Goal: Task Accomplishment & Management: Use online tool/utility

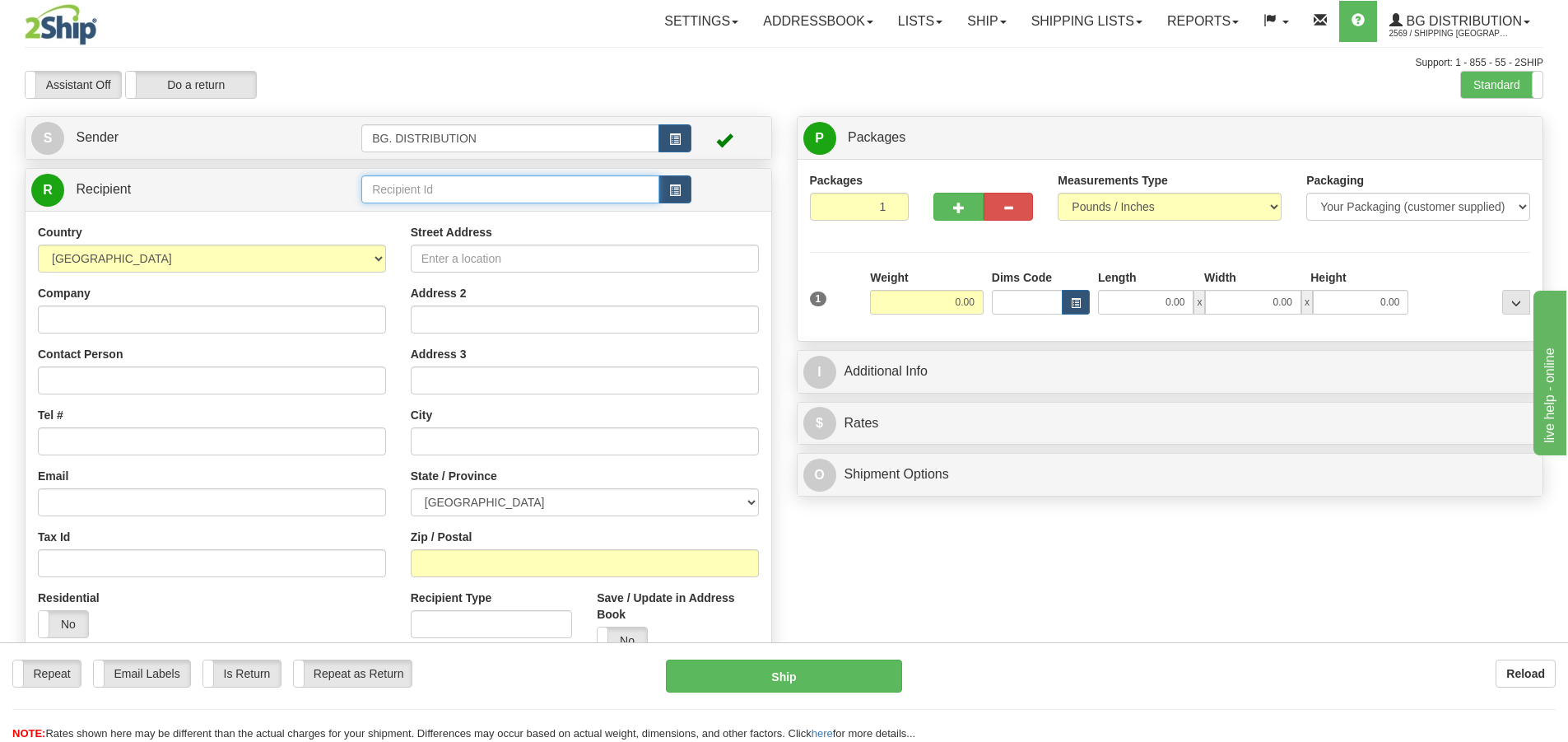
click at [394, 189] on input "text" at bounding box center [510, 190] width 298 height 28
type input "20064"
click button "Delete" at bounding box center [0, 0] width 0 height 0
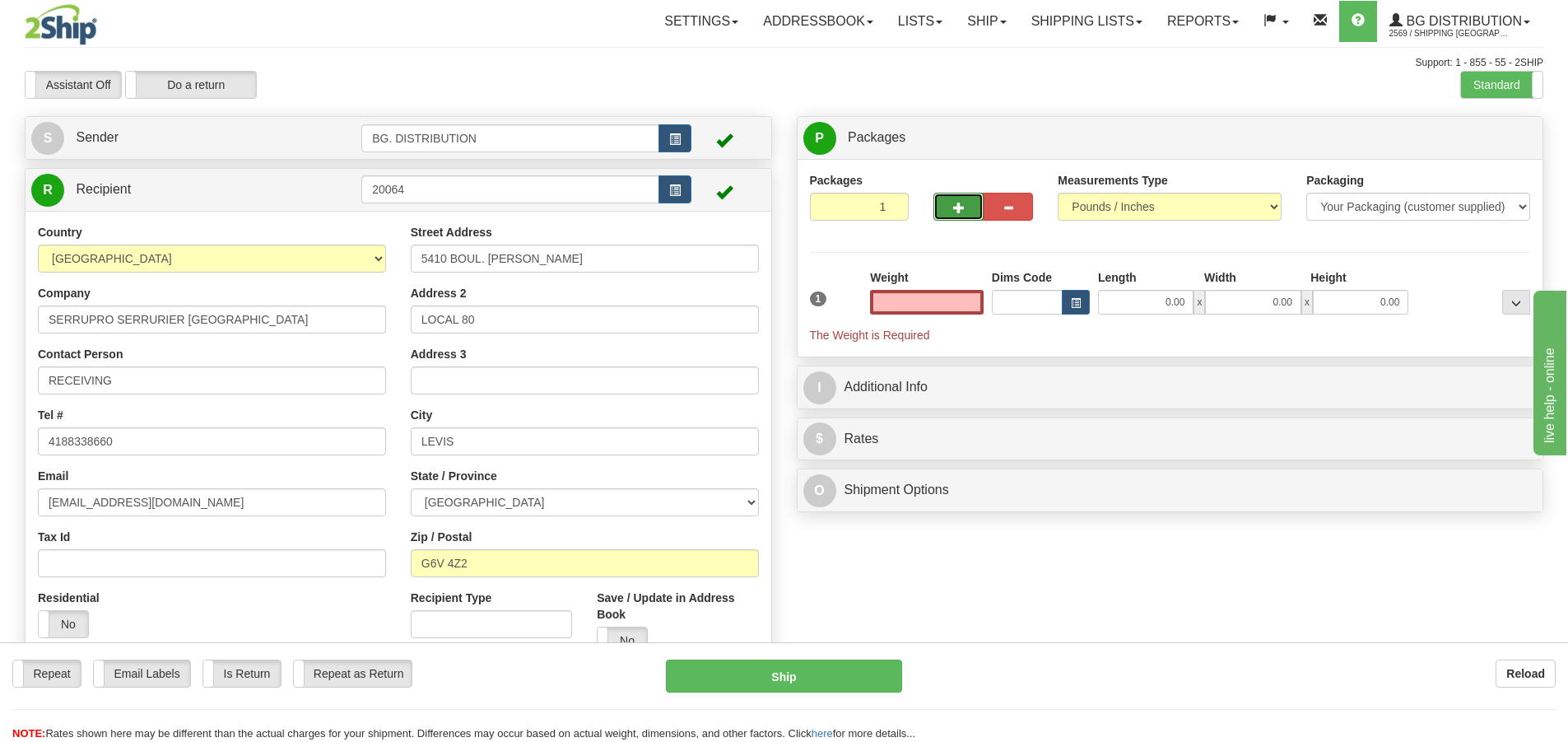
type input "0.00"
click at [950, 208] on button "button" at bounding box center [958, 207] width 49 height 28
type input "2"
click at [1467, 129] on label "Package Level Pack.." at bounding box center [1495, 139] width 83 height 25
radio input "true"
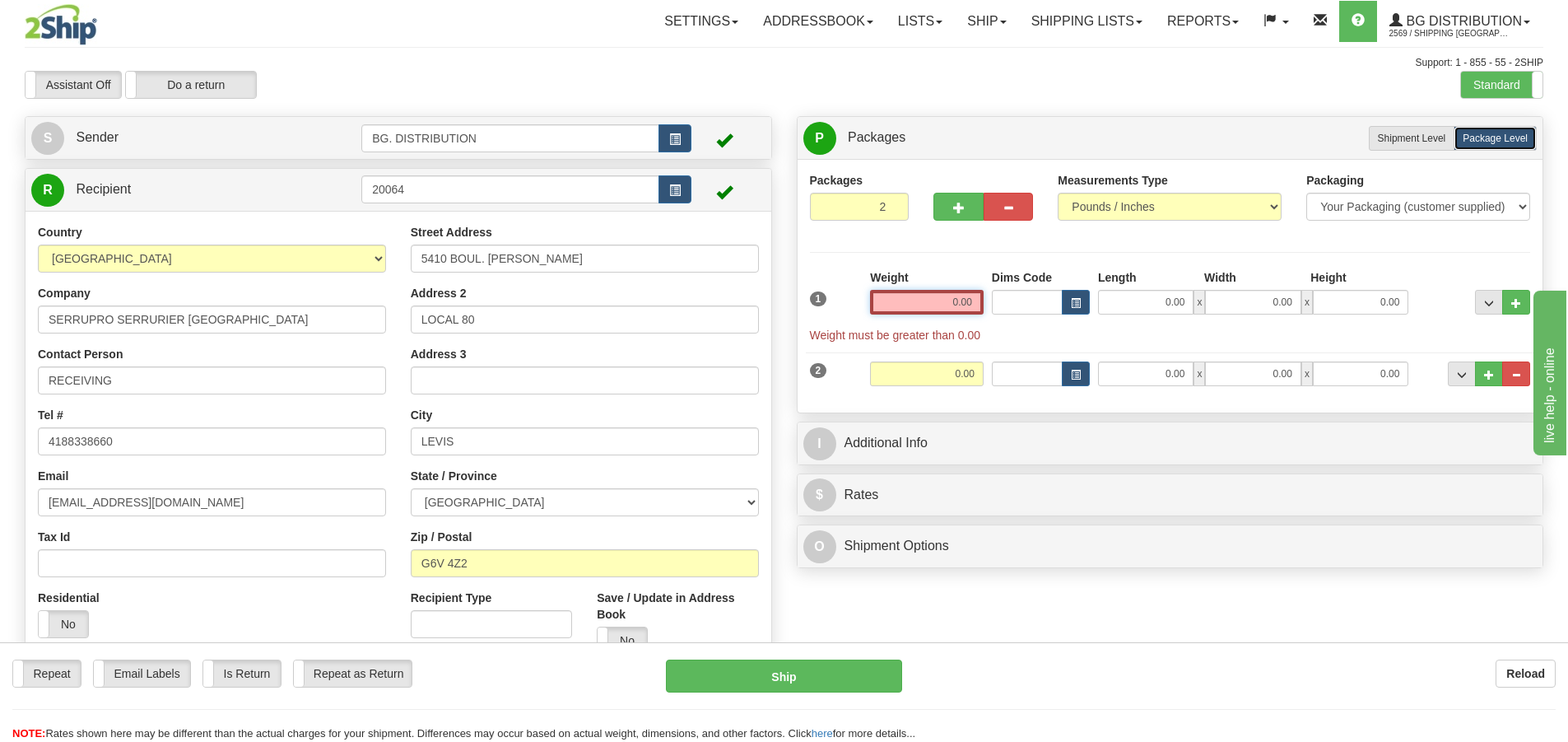
click at [906, 296] on input "0.00" at bounding box center [927, 302] width 114 height 25
type input "0.00"
click at [1186, 299] on input "0.00" at bounding box center [1146, 302] width 96 height 25
type input "17.00"
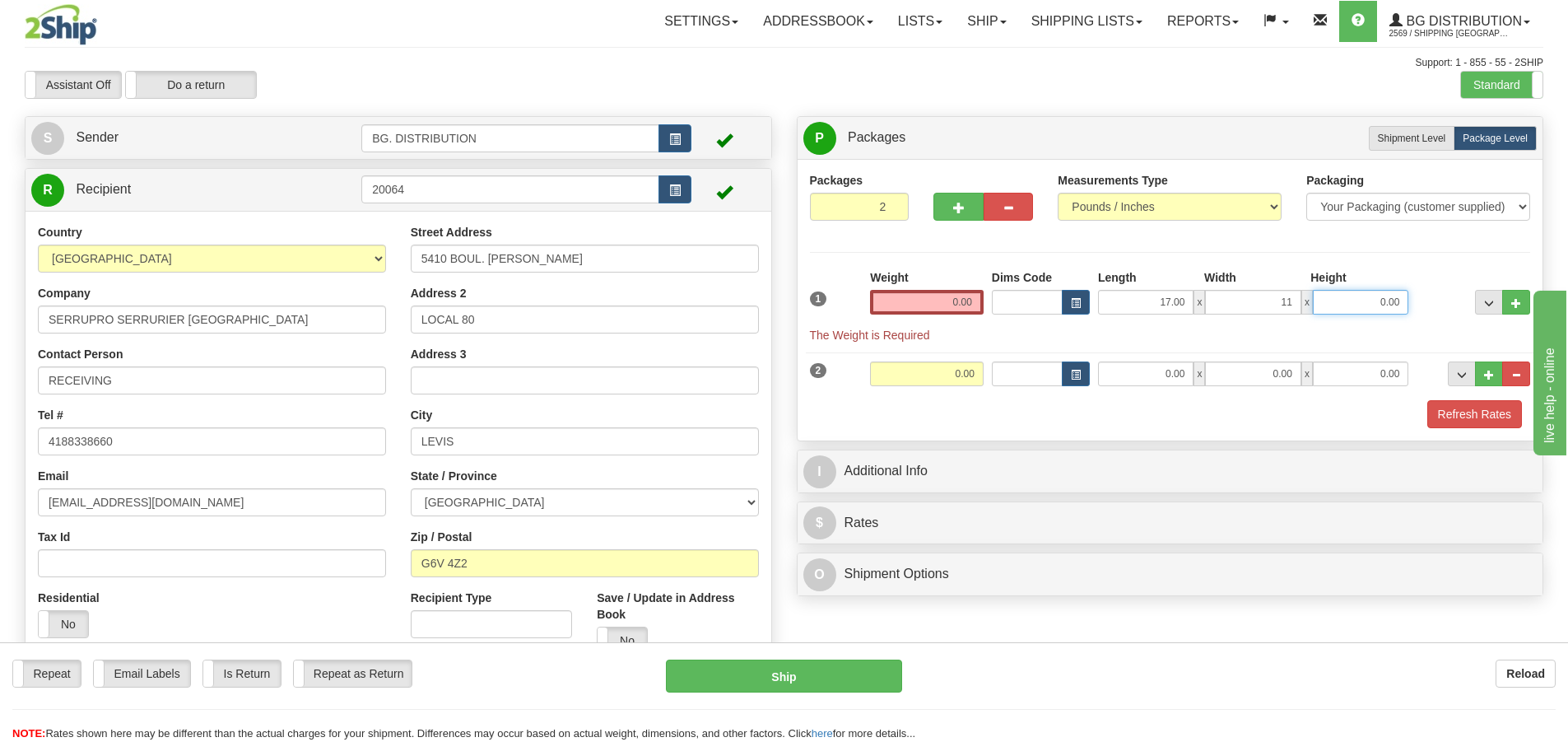
type input "11.00"
click at [944, 308] on input "0.00" at bounding box center [927, 302] width 114 height 25
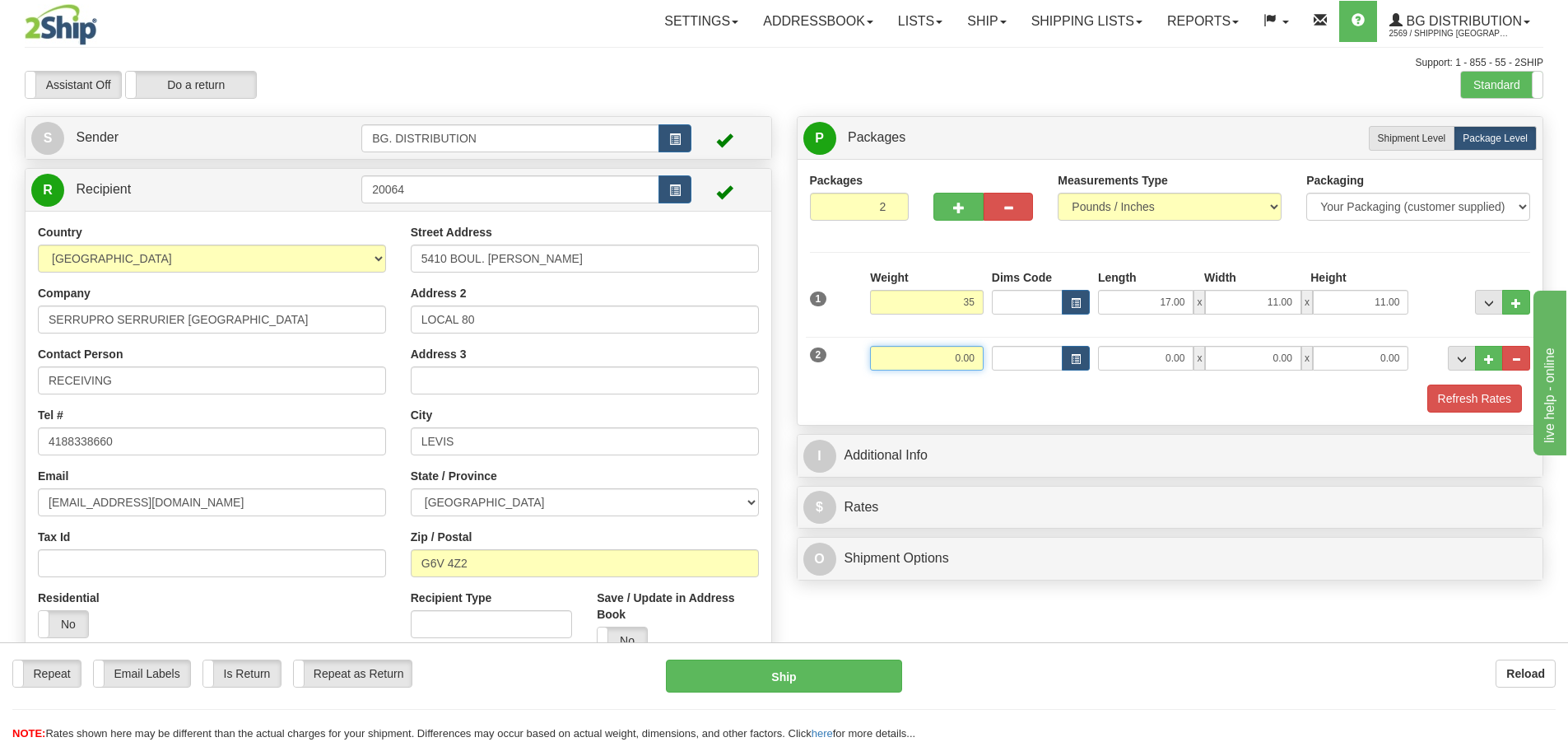
type input "35.00"
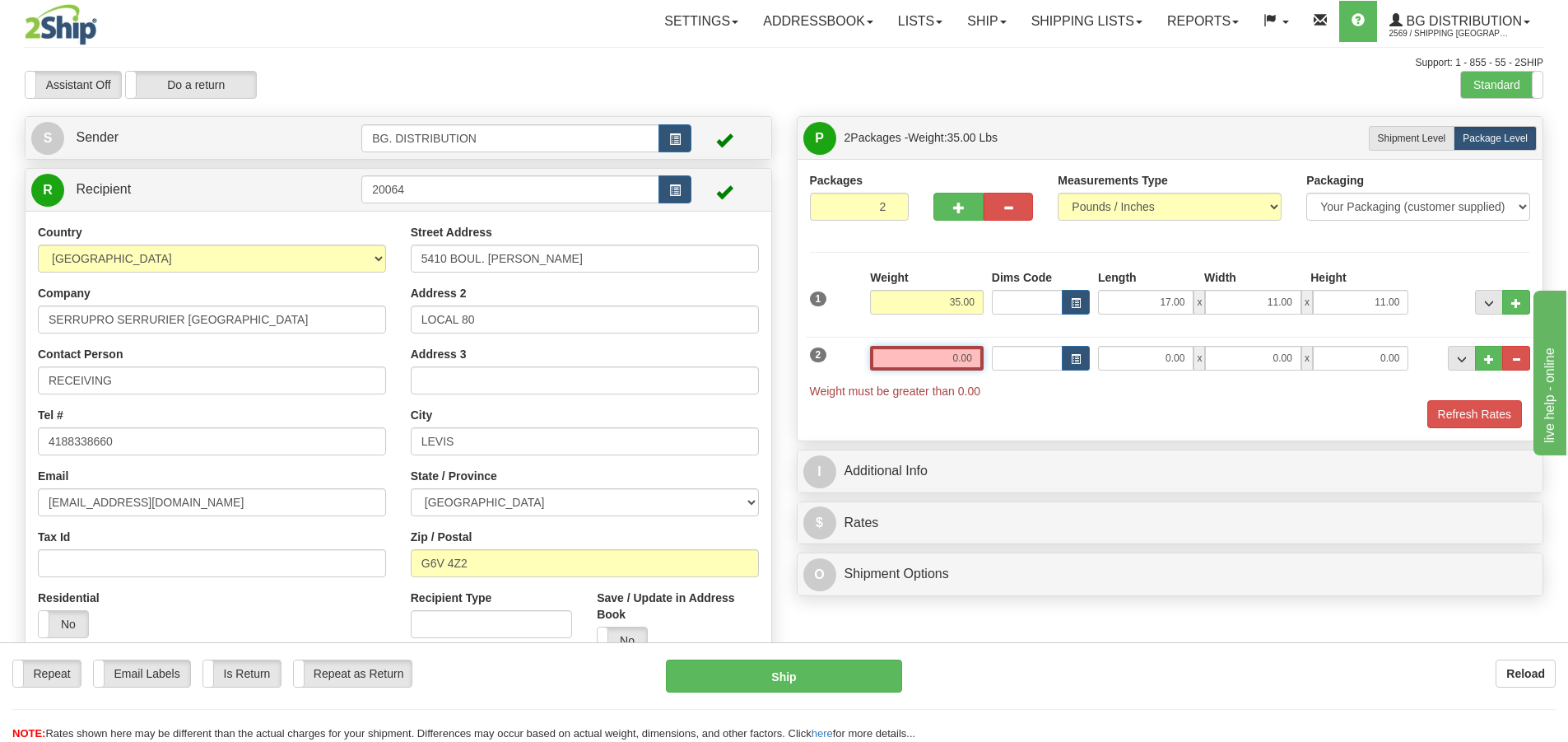
click at [955, 359] on input "0.00" at bounding box center [927, 358] width 114 height 25
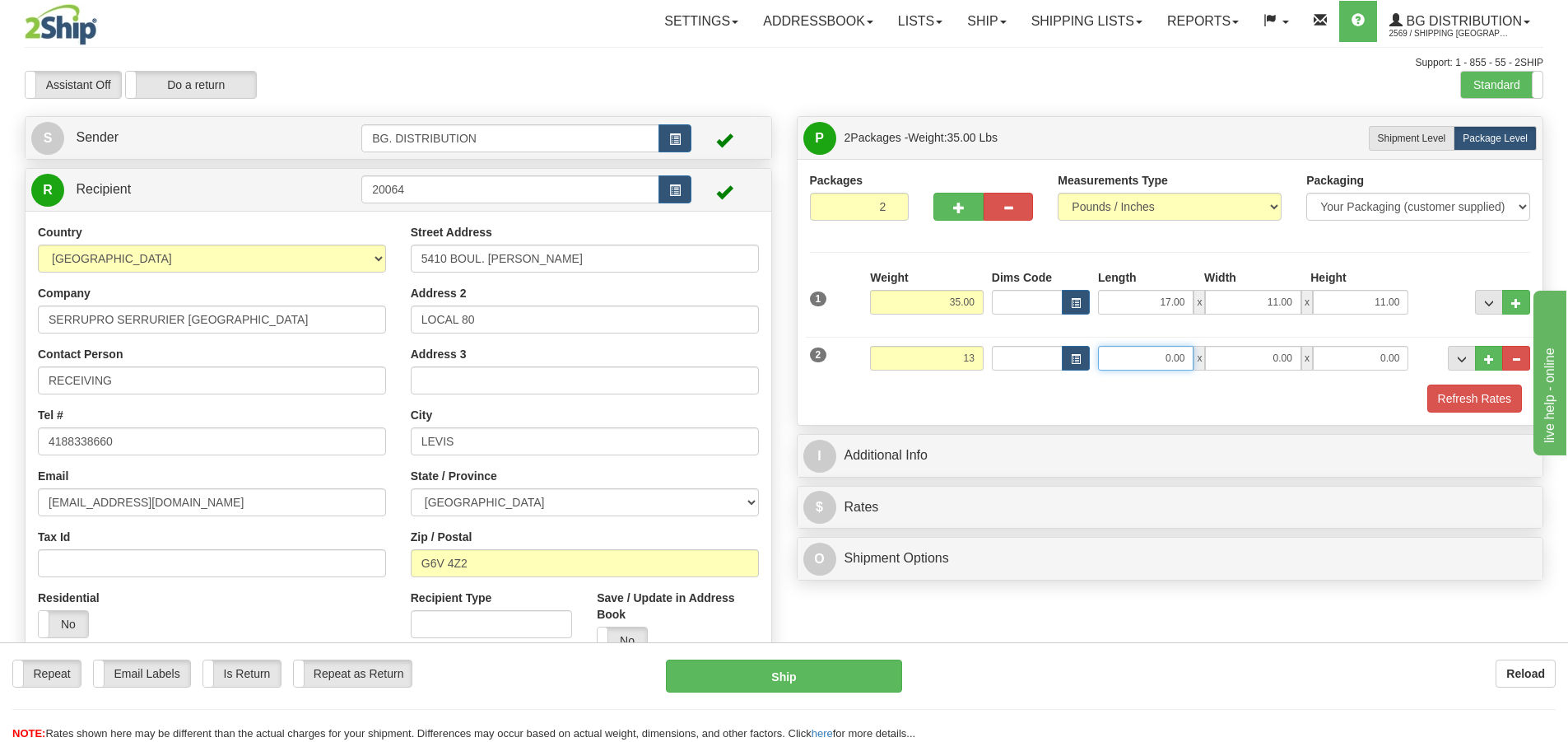
type input "13.00"
click at [1153, 362] on input "0.00" at bounding box center [1146, 358] width 96 height 25
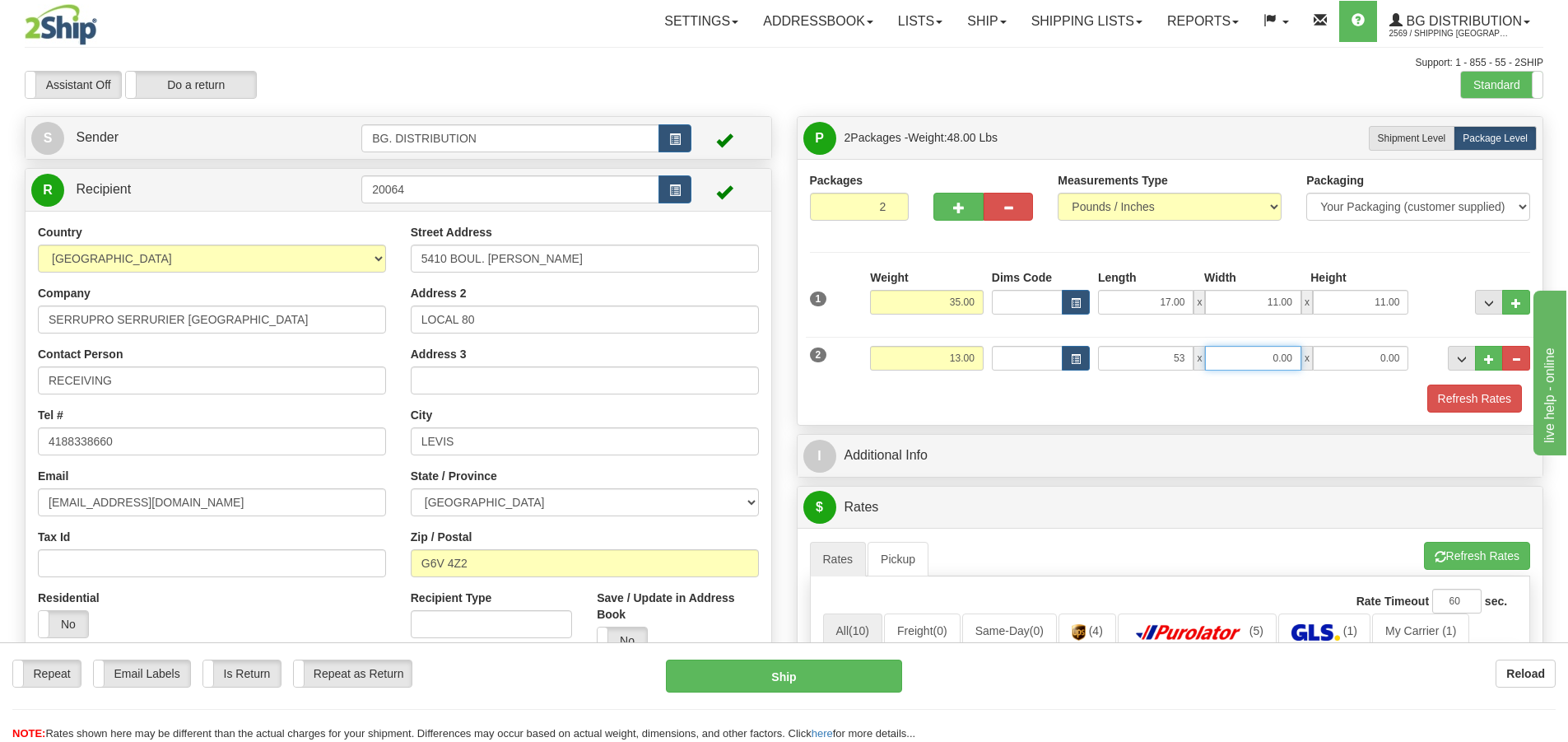
type input "53.00"
type input "5.00"
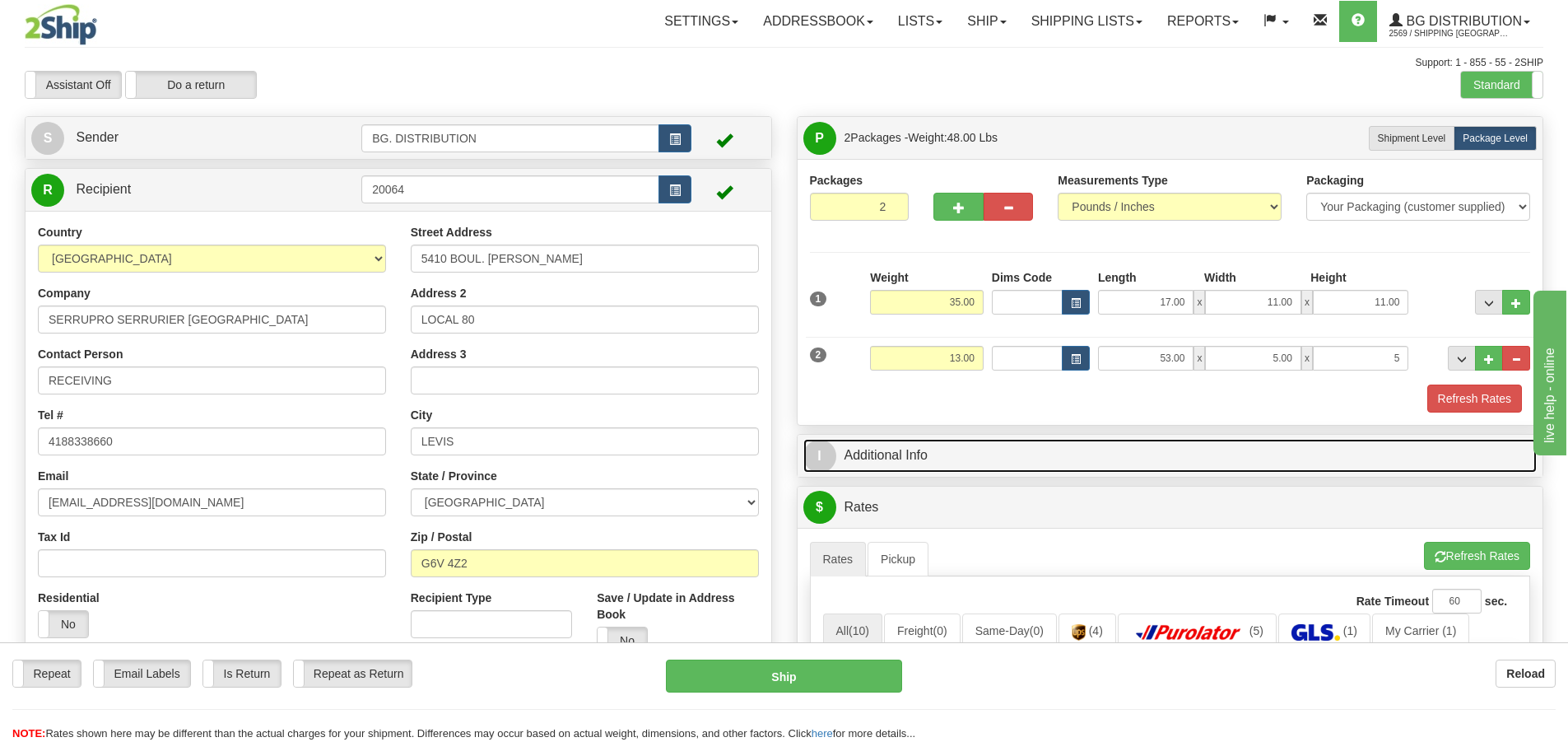
type input "5.00"
click at [832, 467] on span "I" at bounding box center [820, 455] width 33 height 33
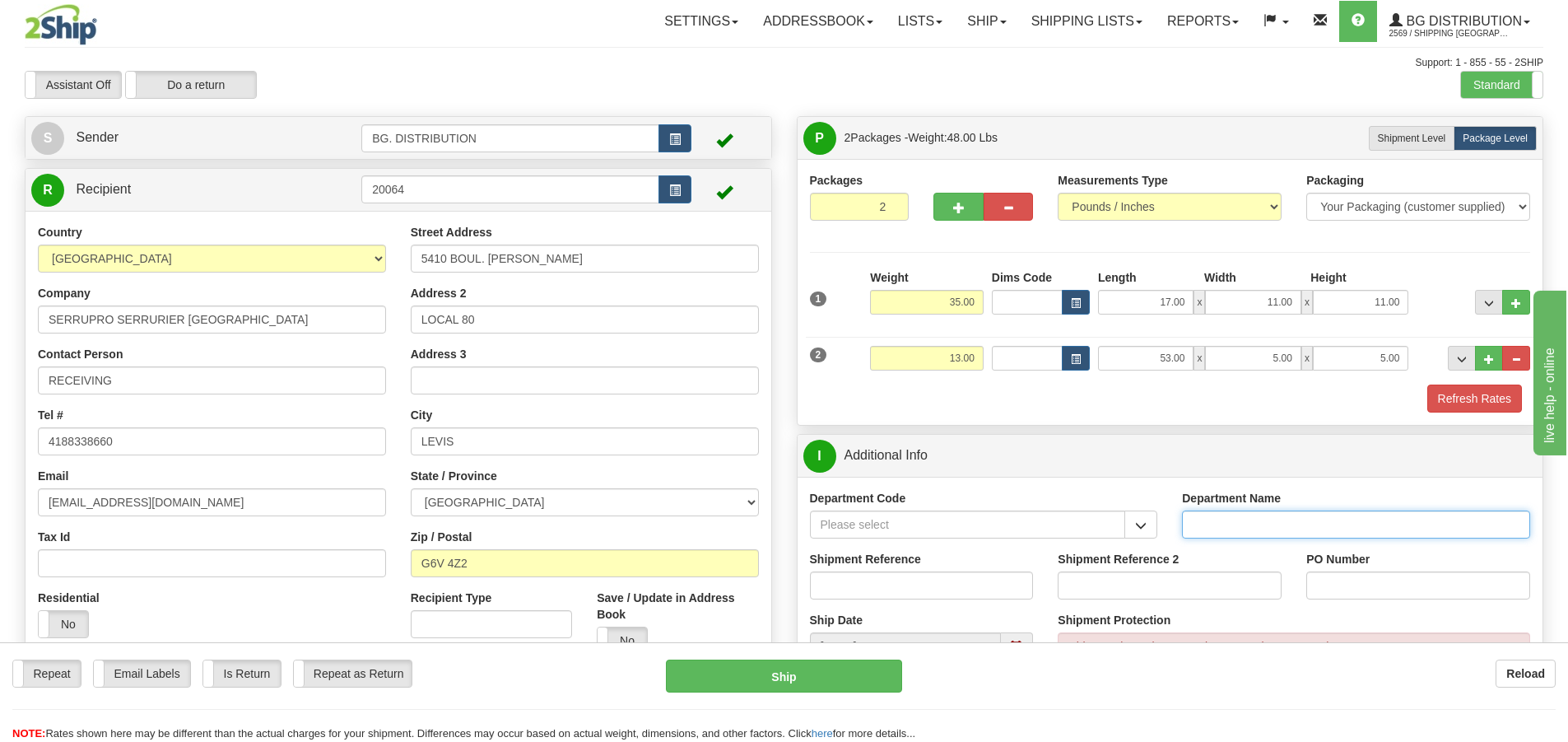
click at [1243, 523] on input "Department Name" at bounding box center [1356, 525] width 348 height 28
type input "."
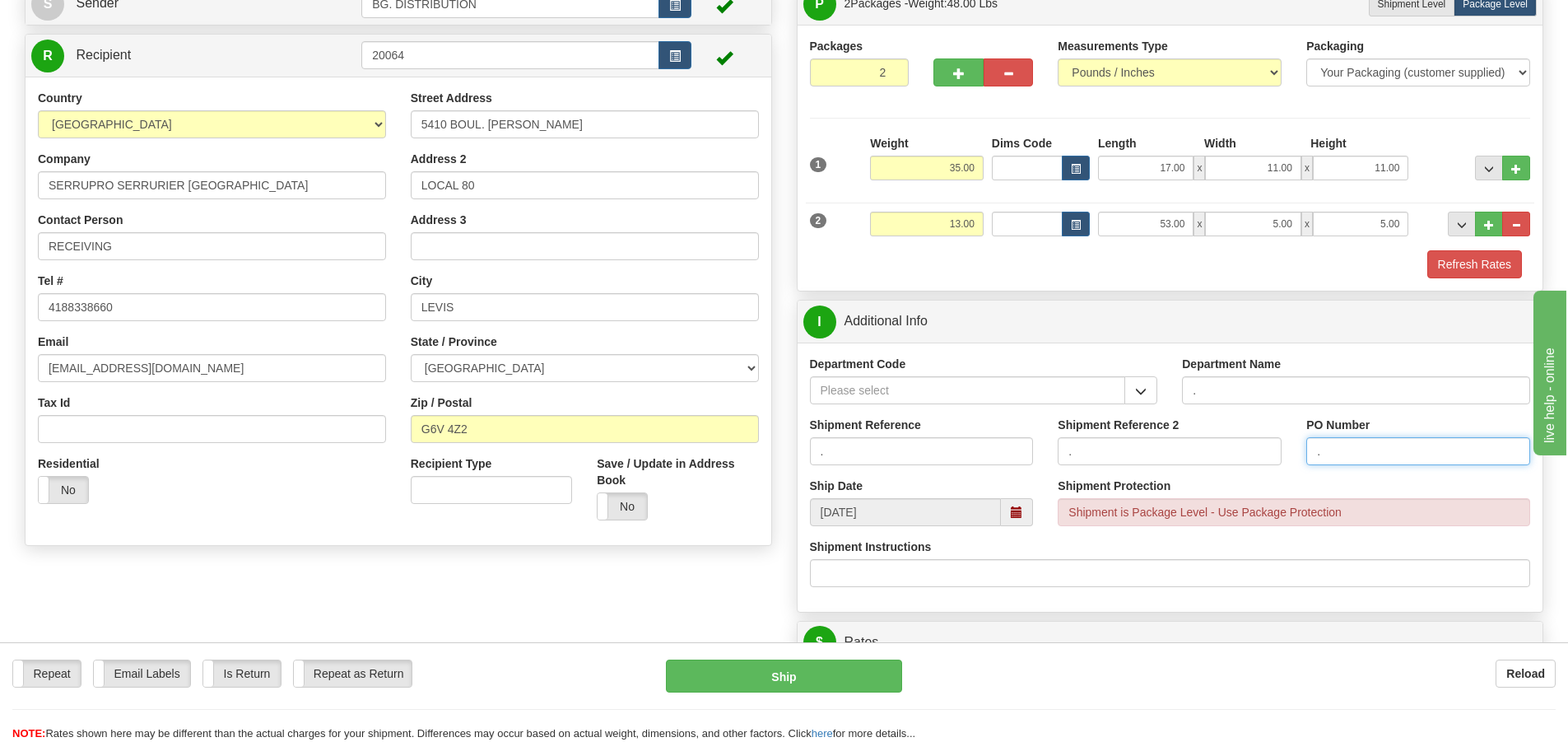
scroll to position [329, 0]
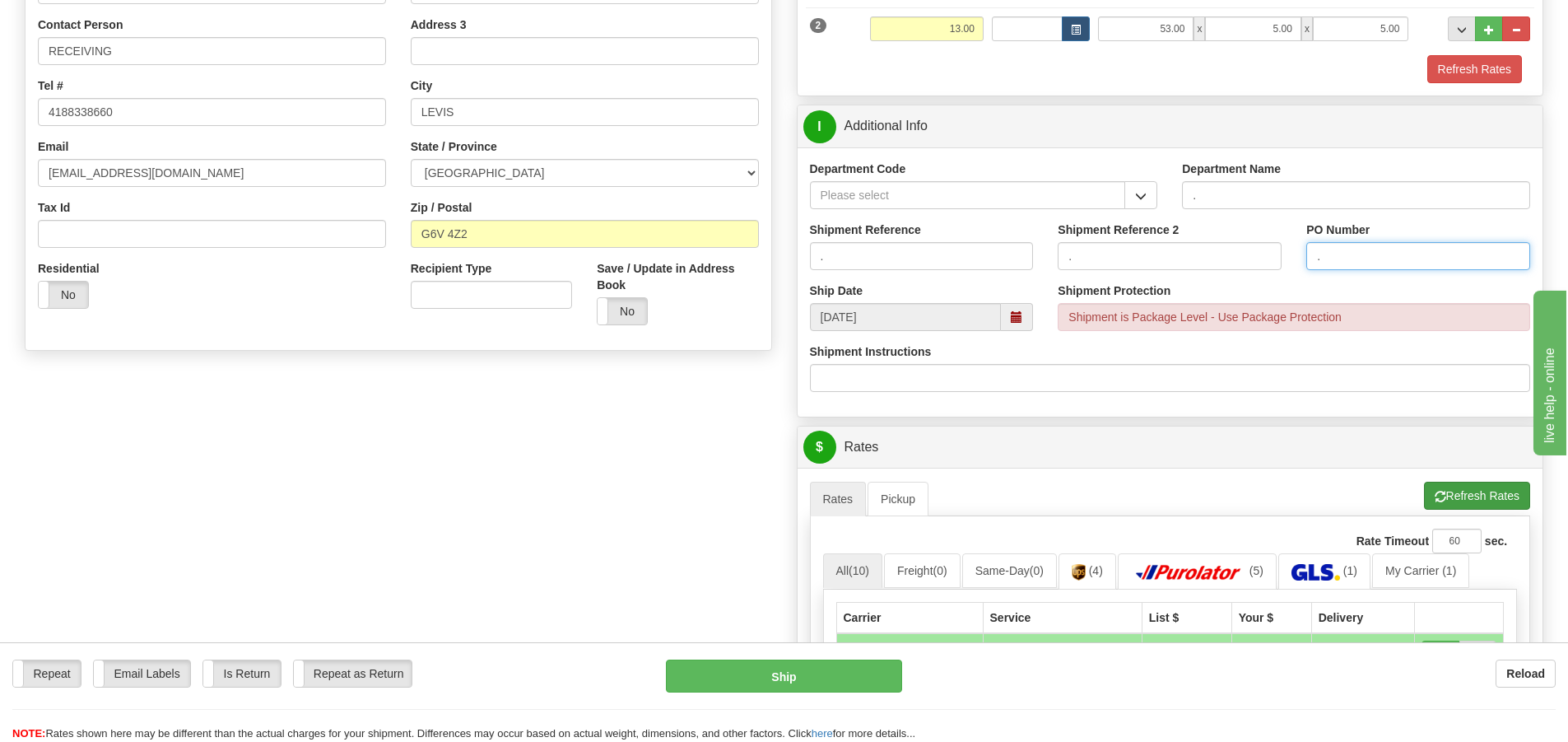
type input "."
click at [1464, 498] on button "Refresh Rates" at bounding box center [1477, 496] width 106 height 28
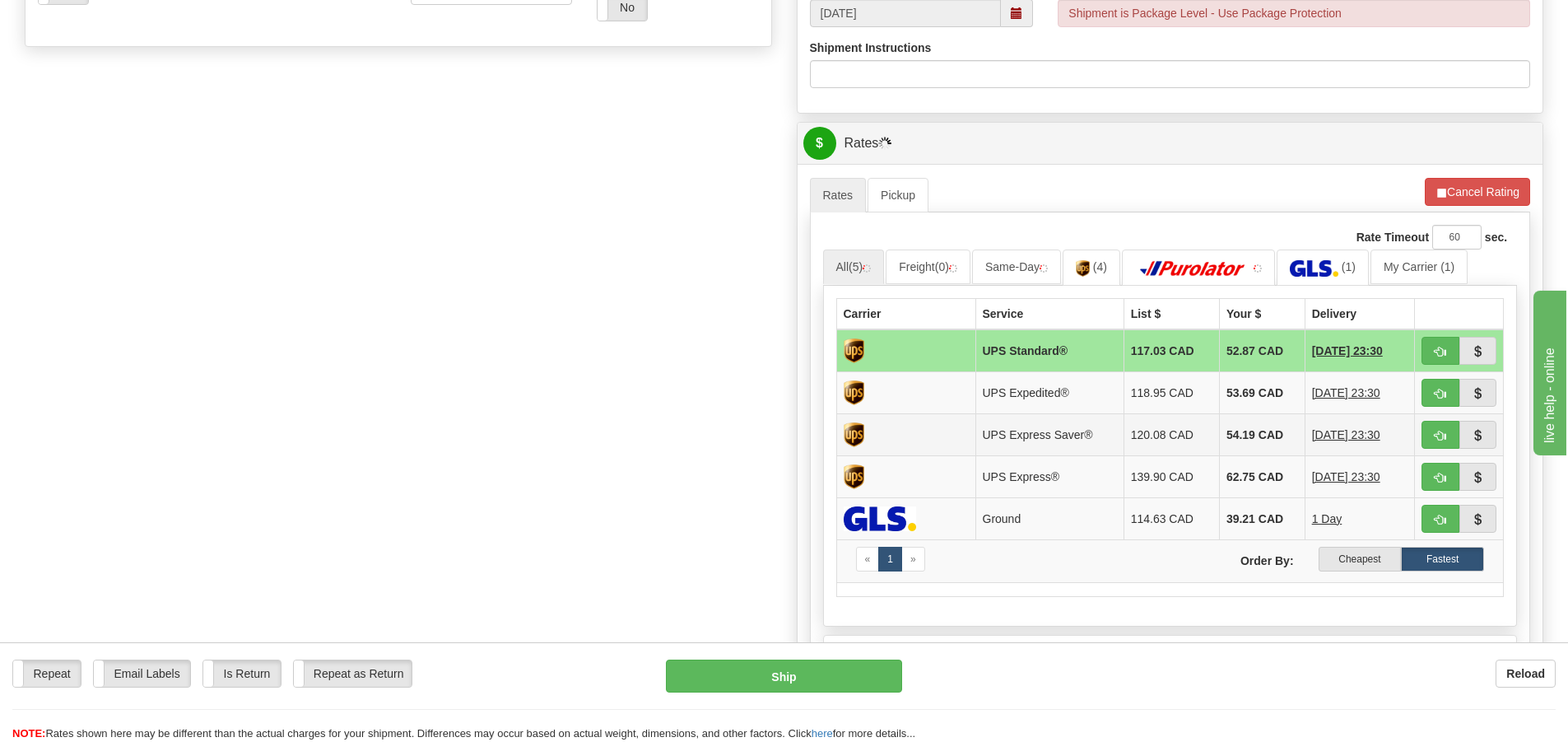
scroll to position [659, 0]
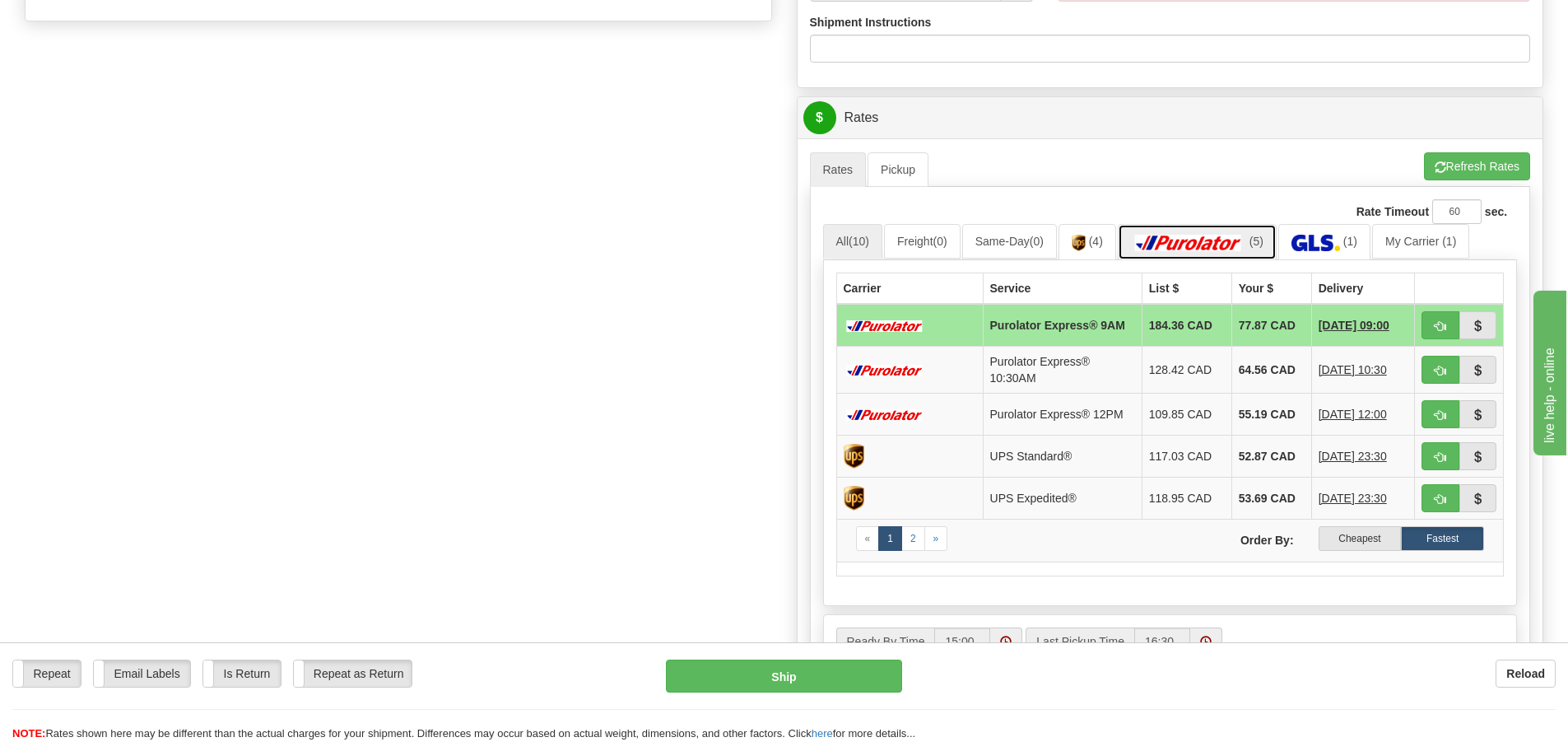
click at [1246, 245] on img at bounding box center [1188, 242] width 115 height 16
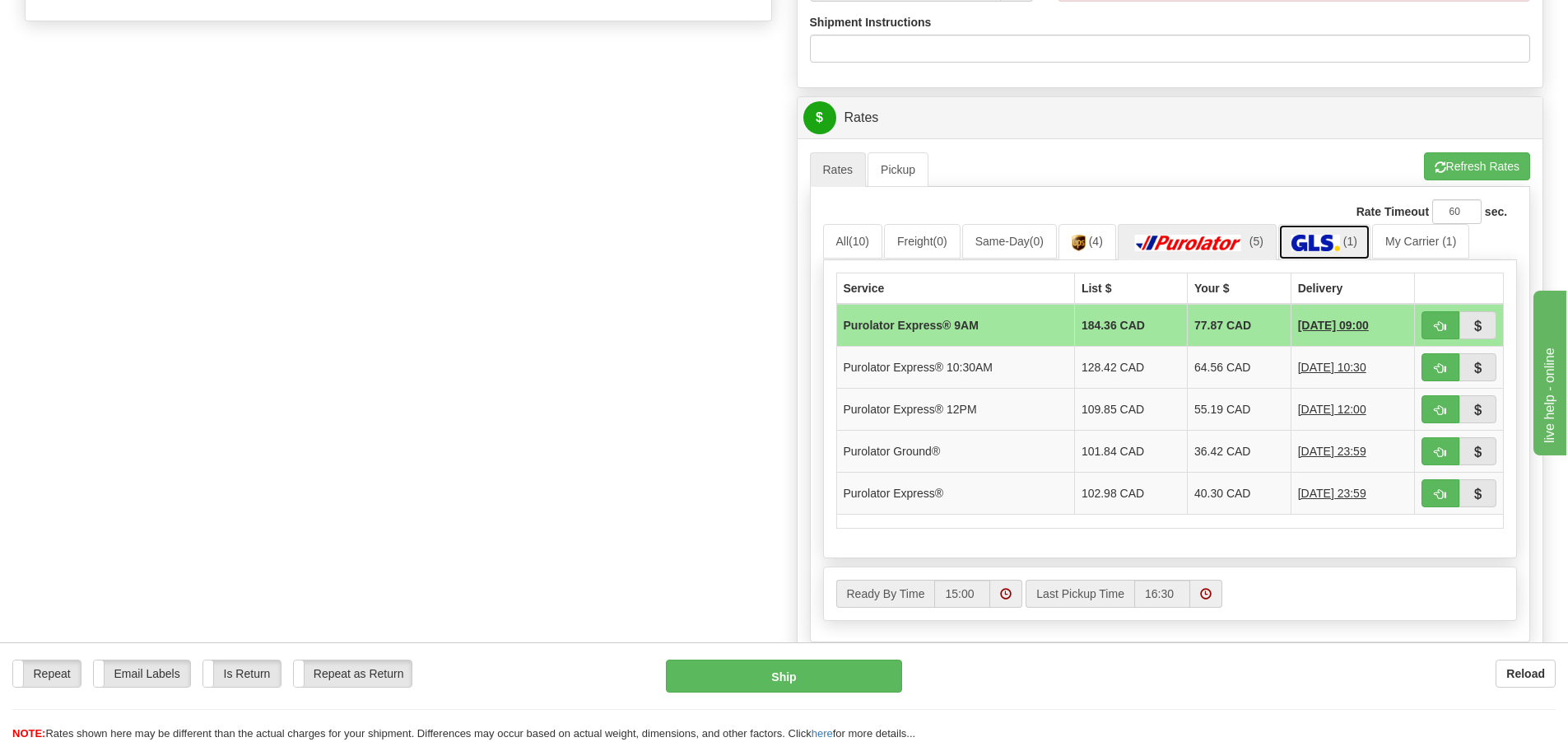
click at [1316, 244] on img at bounding box center [1316, 242] width 48 height 16
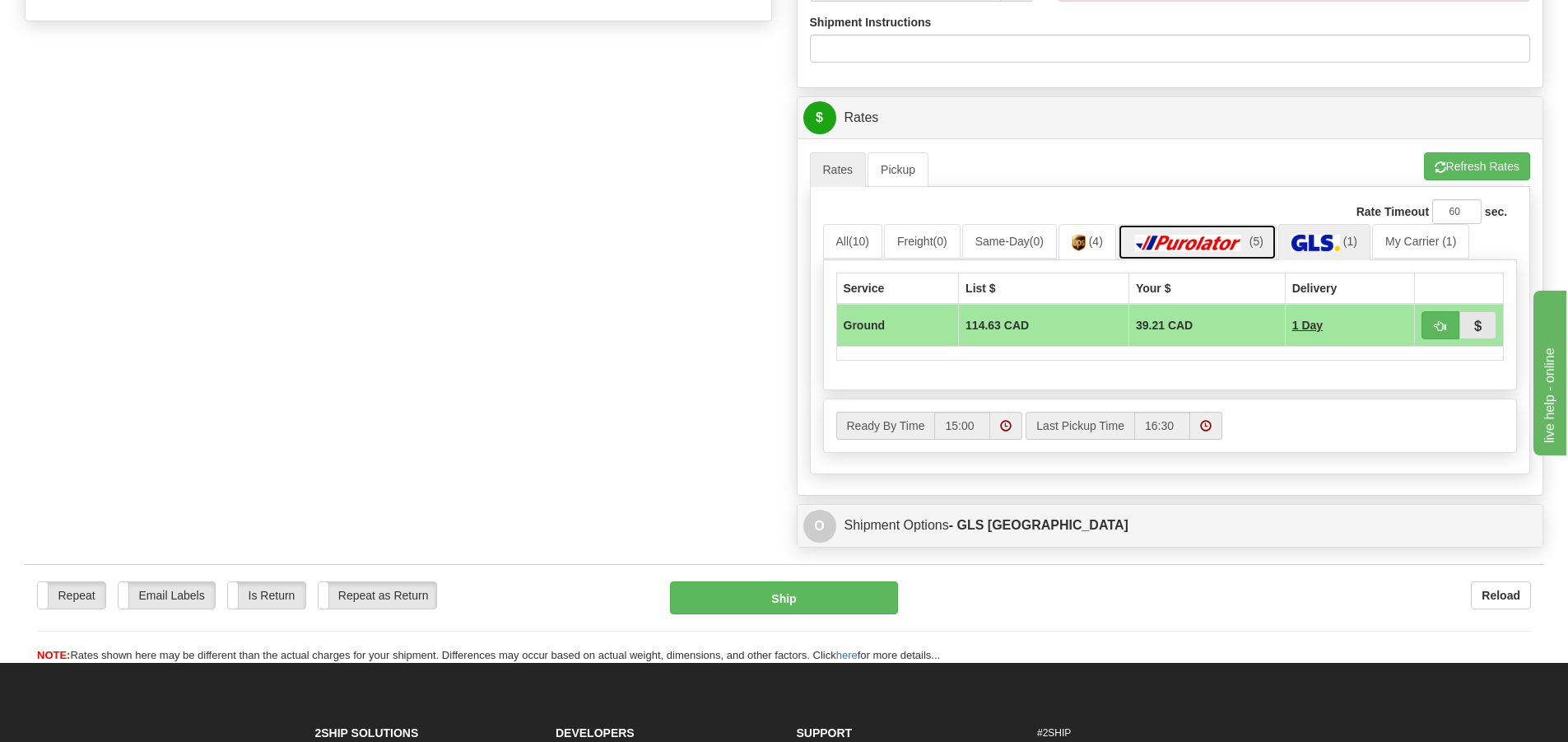
click at [1197, 250] on img at bounding box center [1188, 242] width 115 height 16
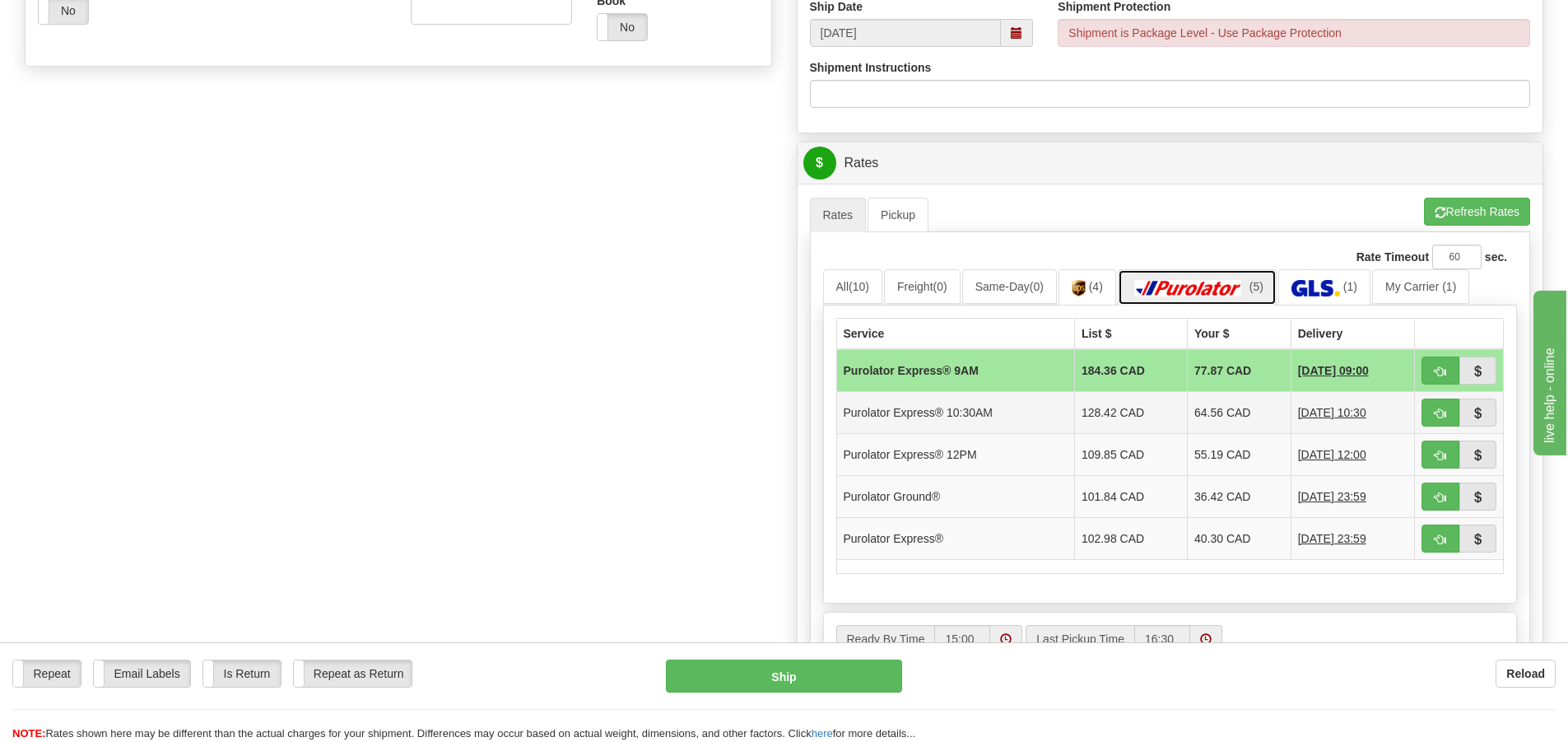
scroll to position [576, 0]
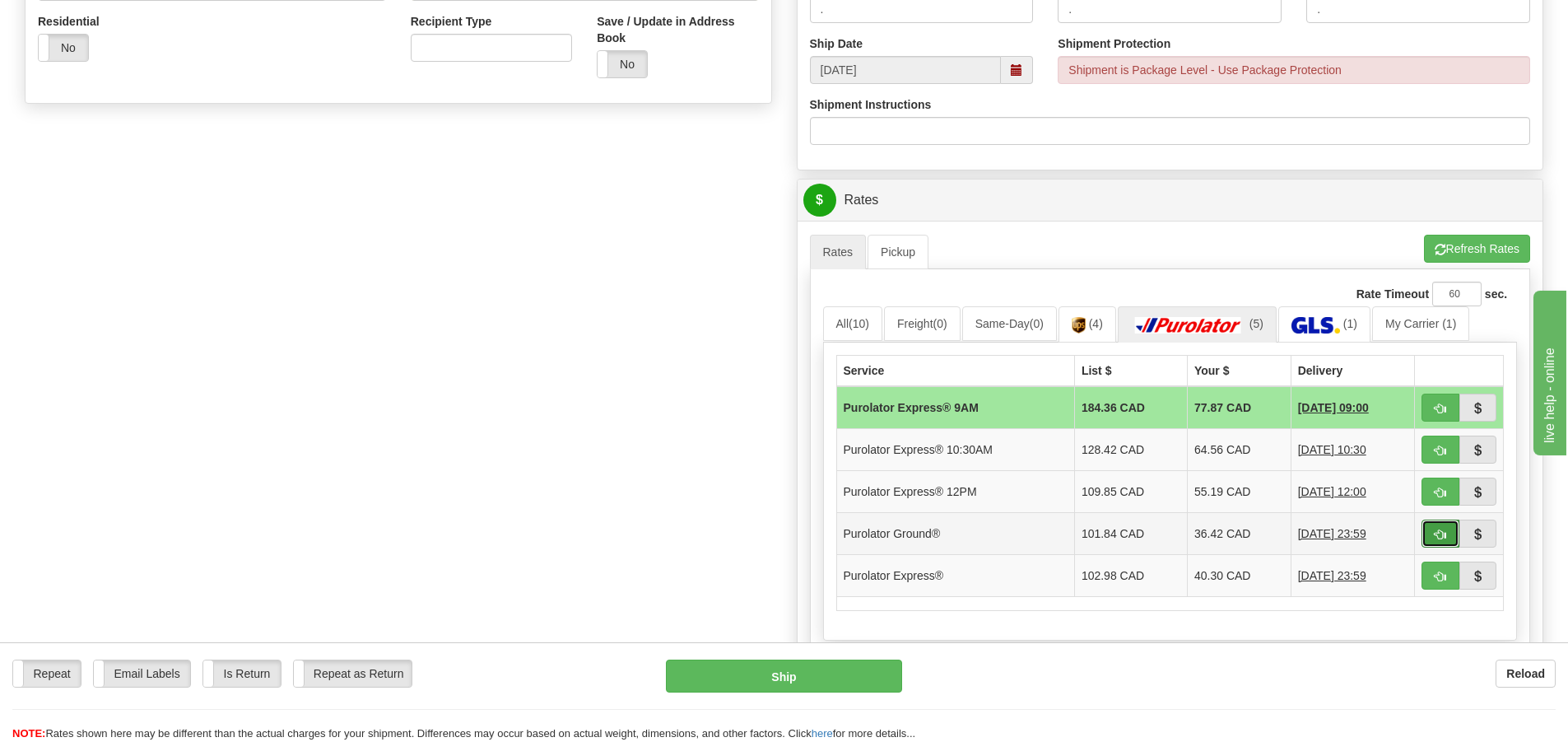
click at [1435, 530] on span "button" at bounding box center [1441, 534] width 11 height 10
type input "260"
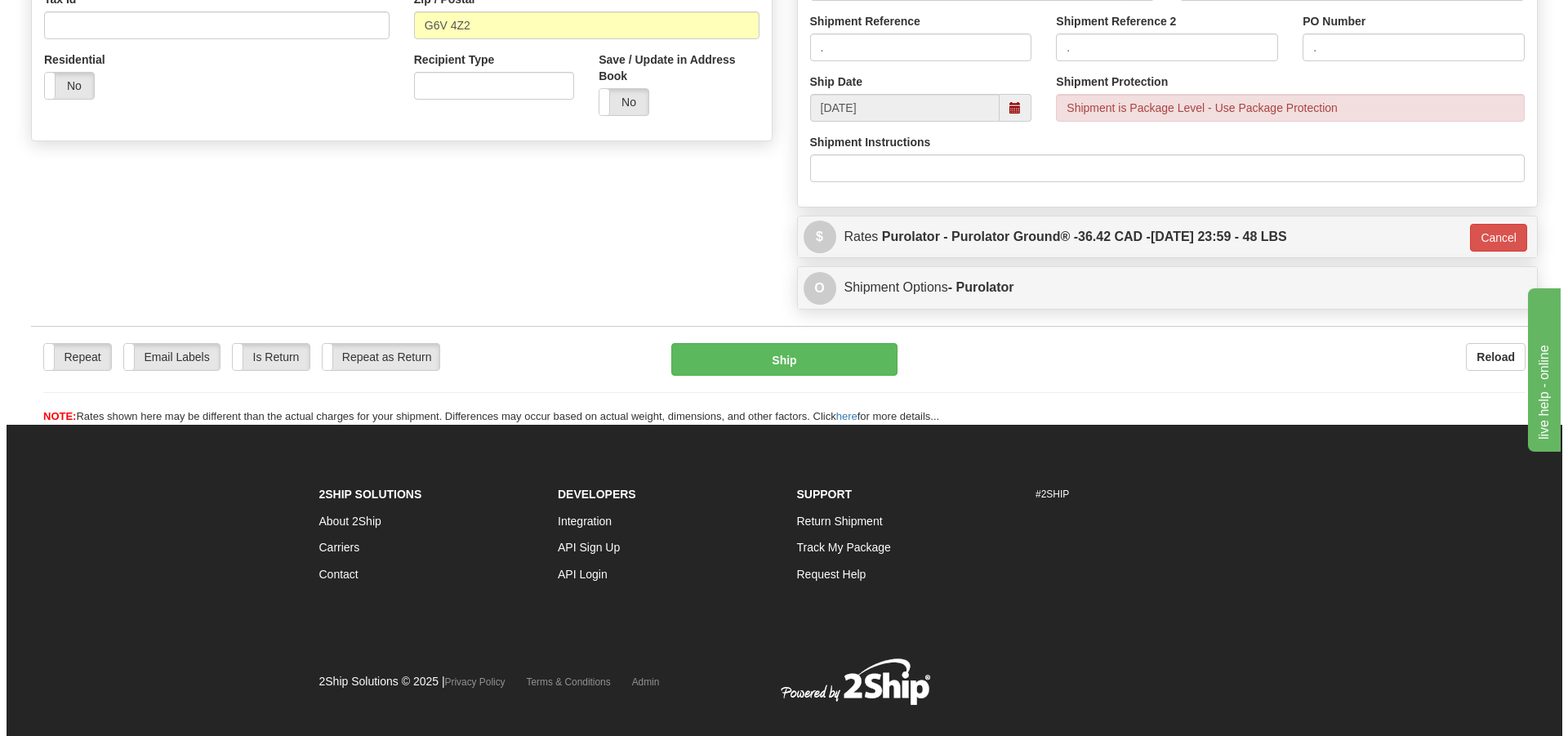
scroll to position [152, 0]
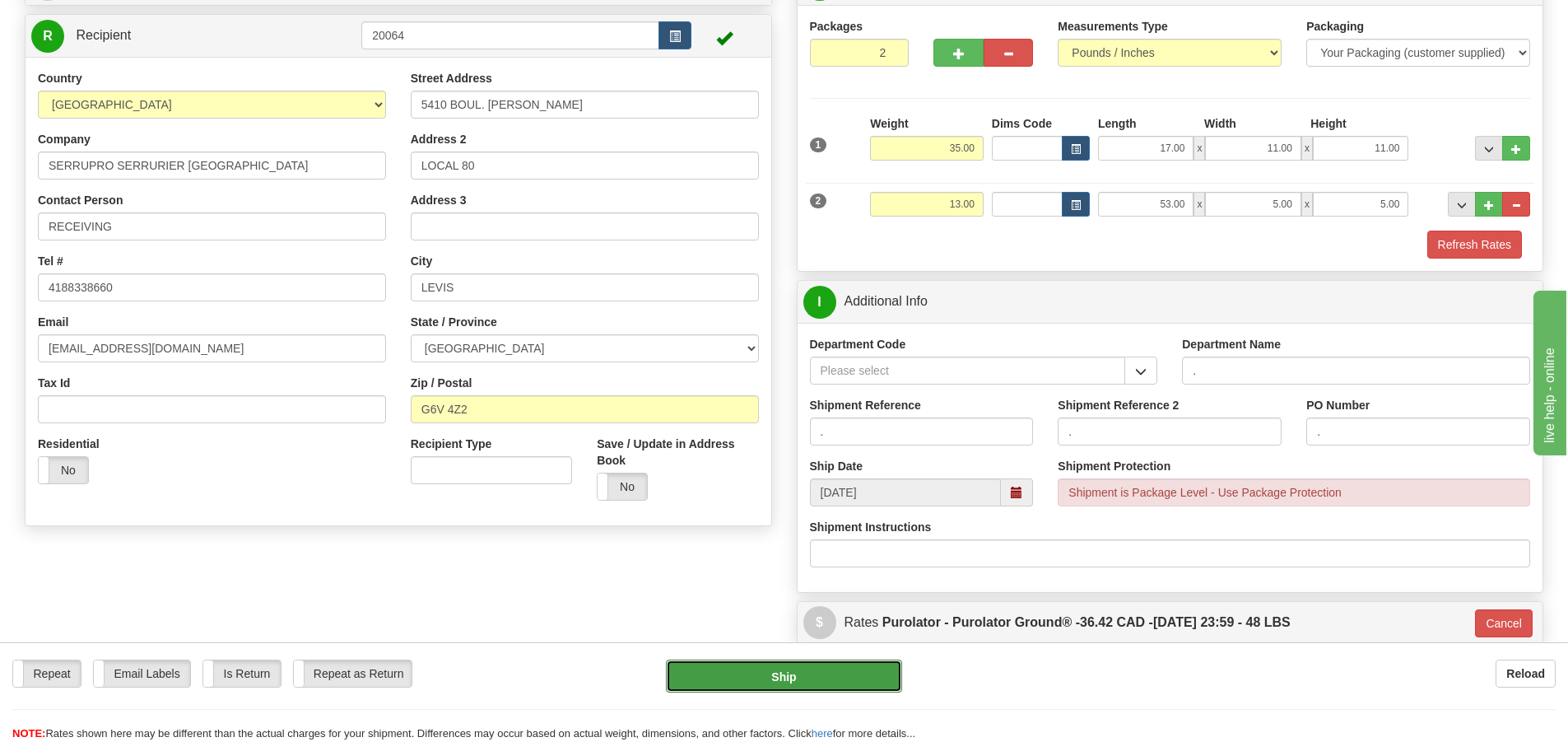
click at [819, 669] on button "Ship" at bounding box center [784, 676] width 236 height 33
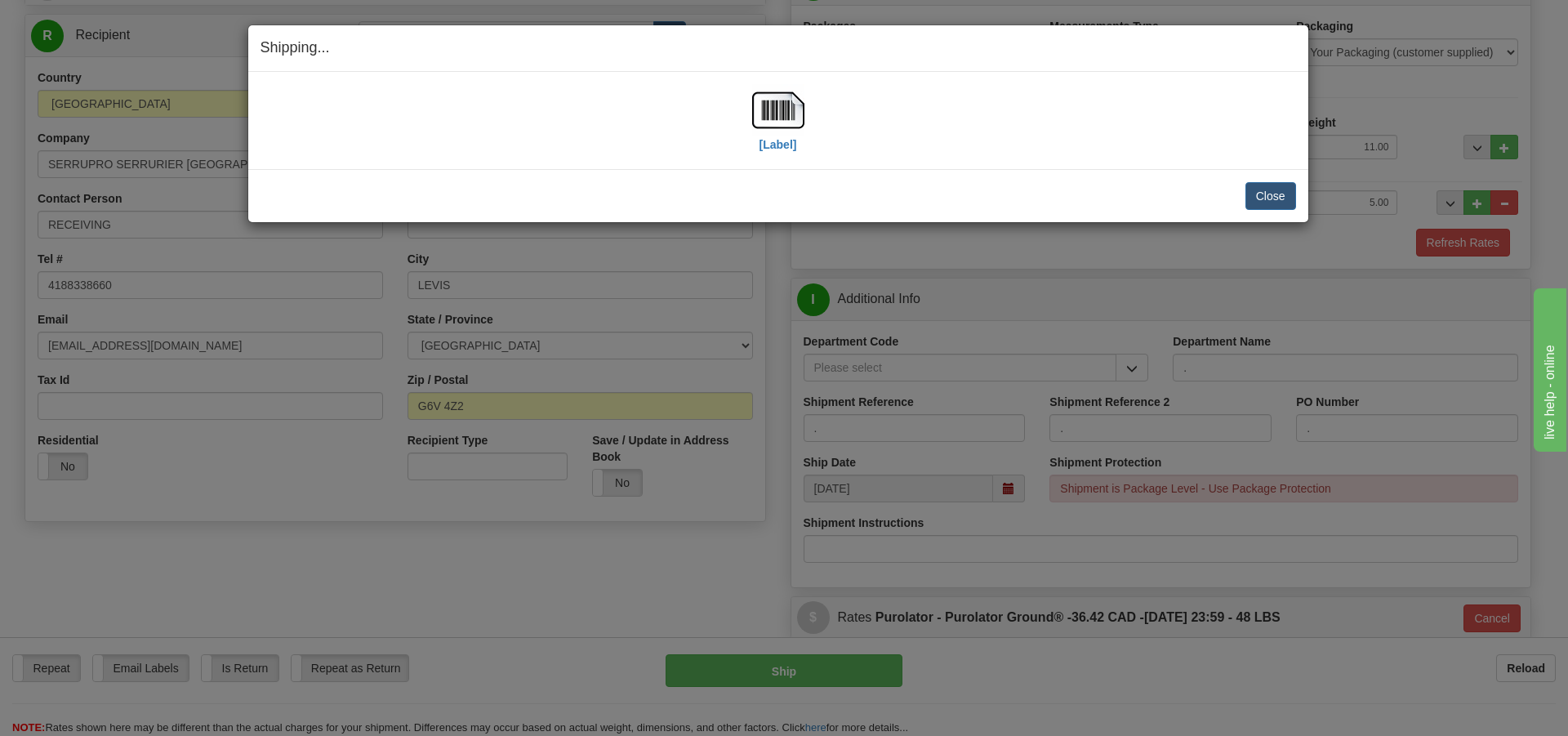
click at [746, 152] on div "[Label]" at bounding box center [778, 120] width 1035 height 72
click at [773, 145] on label "[Label]" at bounding box center [778, 144] width 38 height 16
